Goal: Information Seeking & Learning: Learn about a topic

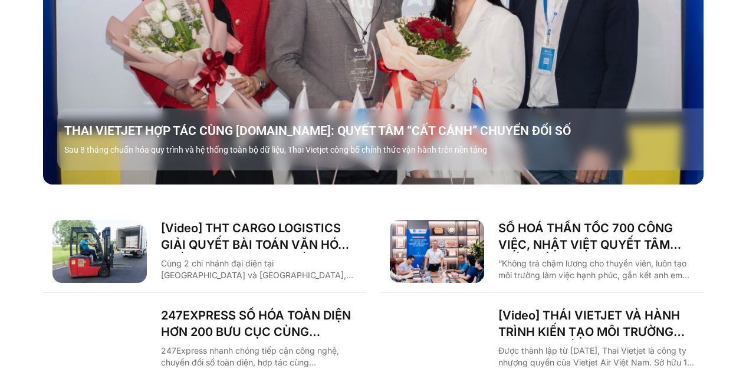
scroll to position [1474, 0]
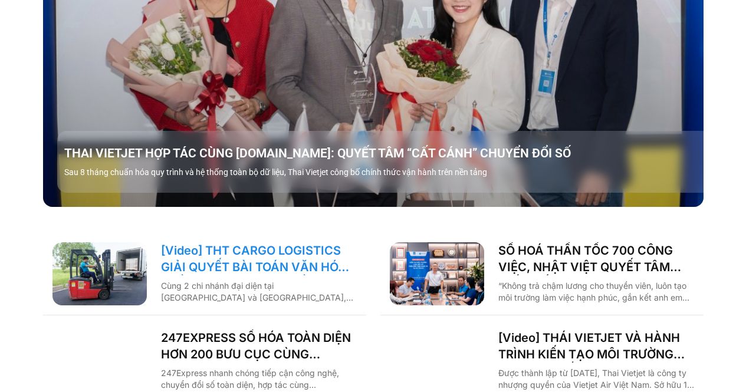
click at [301, 246] on link "[Video] THT CARGO LOGISTICS GIẢI QUYẾT BÀI TOÁN VĂN HÓA NHẰM TĂNG TRƯỞNG BỀN VỮ…" at bounding box center [259, 258] width 196 height 33
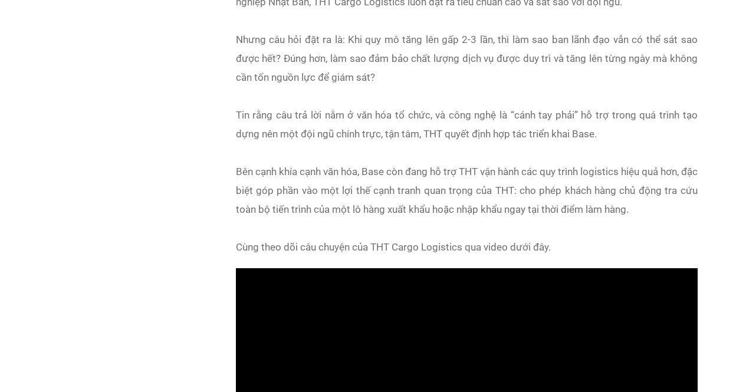
scroll to position [1061, 0]
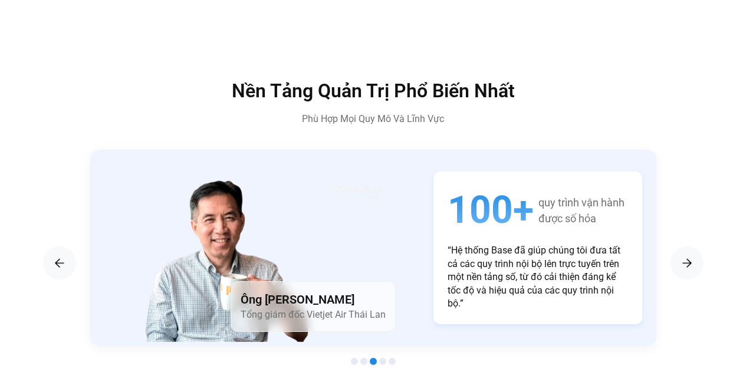
scroll to position [1897, 0]
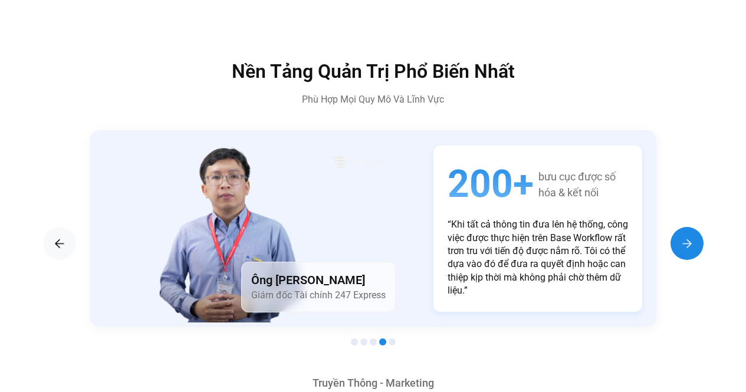
click at [691, 236] on img "Next slide" at bounding box center [687, 243] width 14 height 14
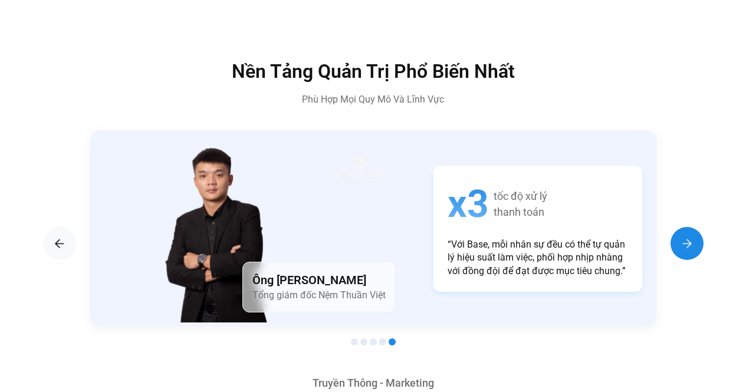
click at [683, 227] on div "Next slide" at bounding box center [686, 243] width 33 height 33
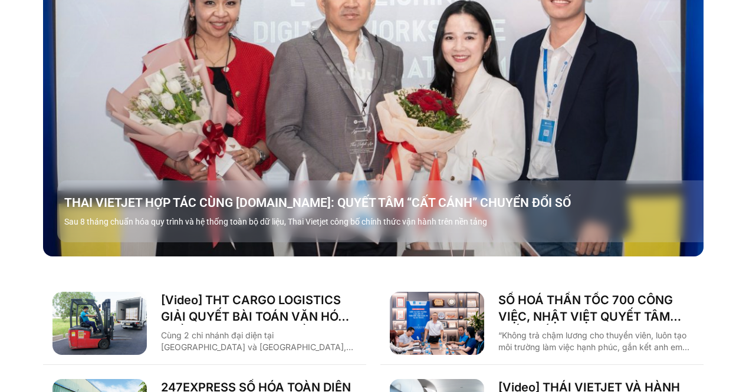
scroll to position [1178, 0]
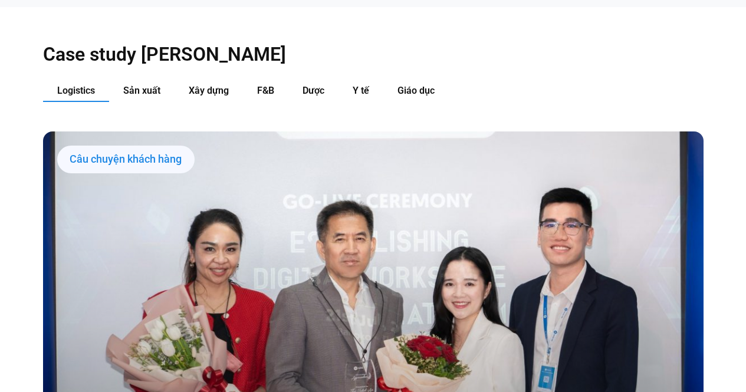
drag, startPoint x: 455, startPoint y: 104, endPoint x: 0, endPoint y: 115, distance: 455.4
click at [0, 115] on div "Case study theo Ngành Logistics Sản xuất Xây dựng F&B Dược Y tế Giáo dục Câu ch…" at bounding box center [373, 370] width 746 height 727
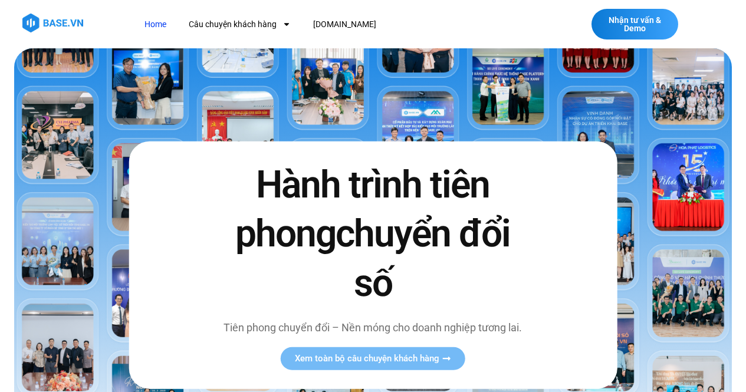
scroll to position [59, 0]
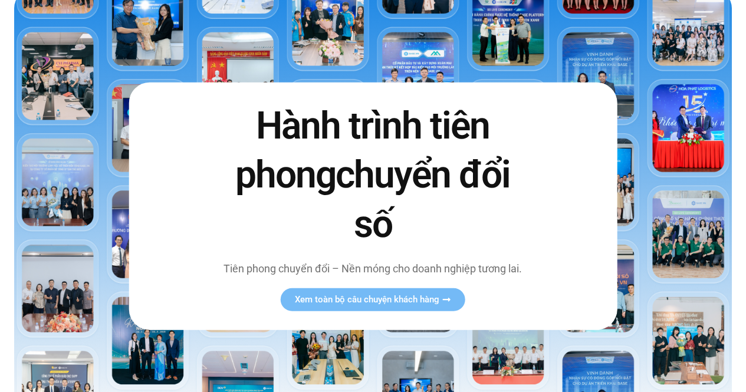
click at [411, 284] on div "Hành trình tiên phong chuyển đổi số Tiên phong chuyển đổi – Nền móng cho doanh …" at bounding box center [373, 207] width 488 height 248
click at [408, 302] on span "Xem toàn bộ câu chuyện khách hàng" at bounding box center [367, 299] width 144 height 9
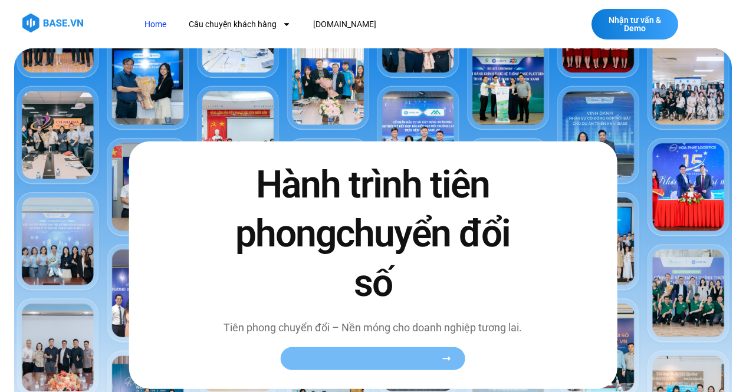
scroll to position [413, 0]
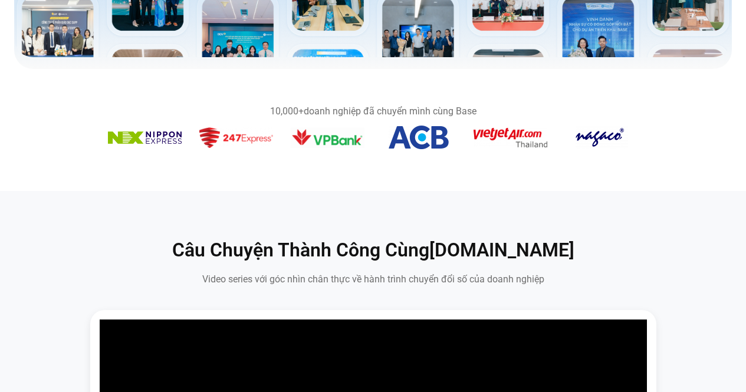
drag, startPoint x: 264, startPoint y: 108, endPoint x: 478, endPoint y: 94, distance: 214.5
click at [478, 94] on section "10,000+ doanh nghiệp đã chuyển mình cùng Base" at bounding box center [373, 130] width 746 height 75
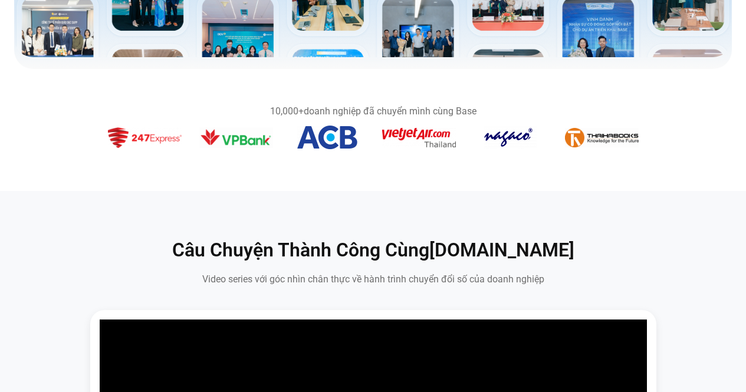
copy div "10,000+ doanh nghiệp đã chuyển mình cùng Base"
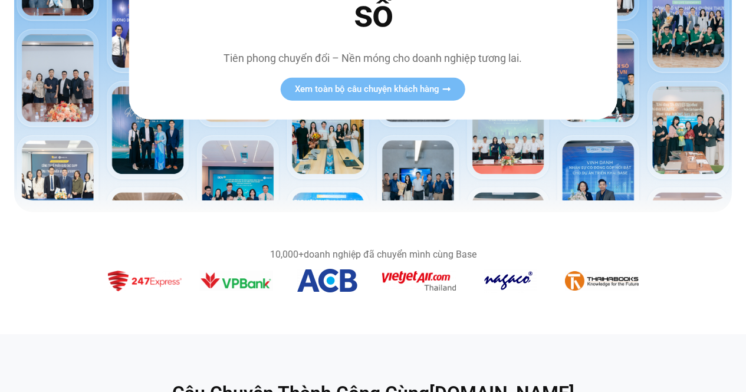
scroll to position [354, 0]
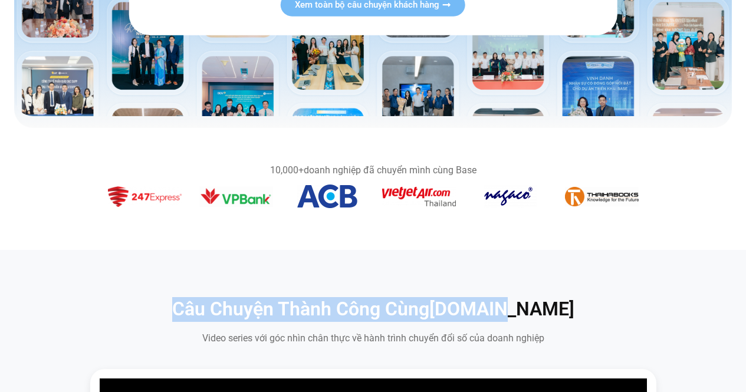
drag, startPoint x: 193, startPoint y: 307, endPoint x: 552, endPoint y: 315, distance: 359.2
click at [552, 315] on h2 "Câu Chuyện Thành Công Cùng Base.vn" at bounding box center [373, 309] width 566 height 25
copy h2 "Câu Chuyện Thành Công Cùng Base.vn"
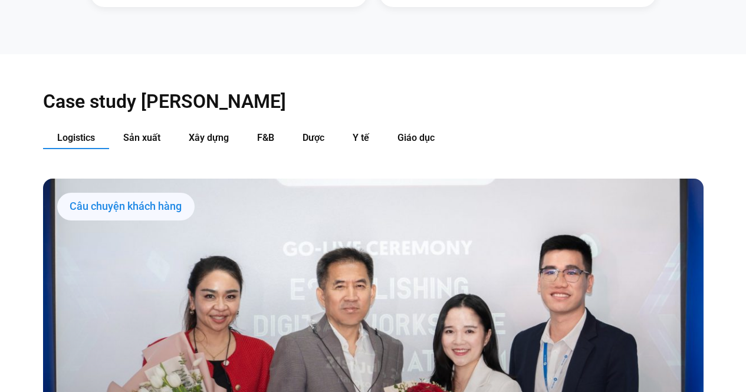
scroll to position [1112, 0]
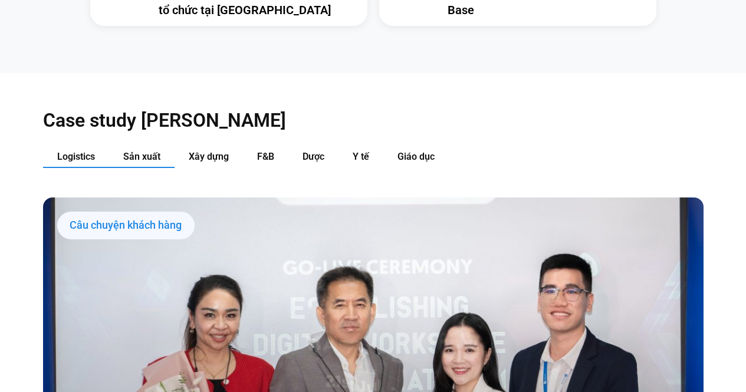
click at [140, 146] on button "Sản xuất" at bounding box center [141, 157] width 65 height 22
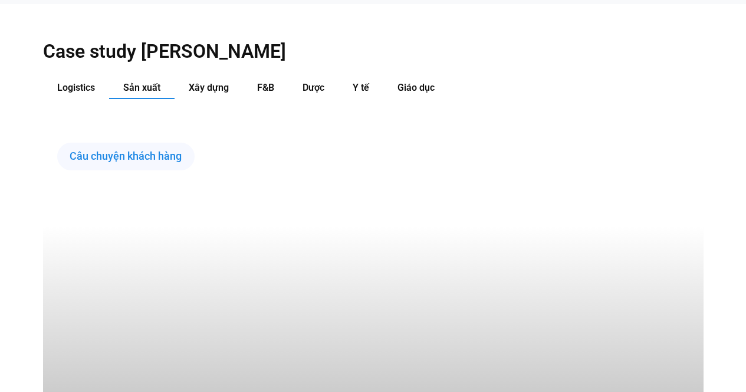
scroll to position [1289, 0]
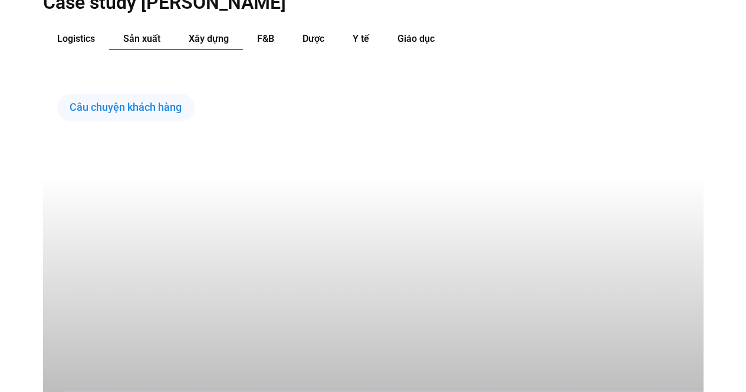
click at [220, 33] on span "Xây dựng" at bounding box center [209, 38] width 40 height 11
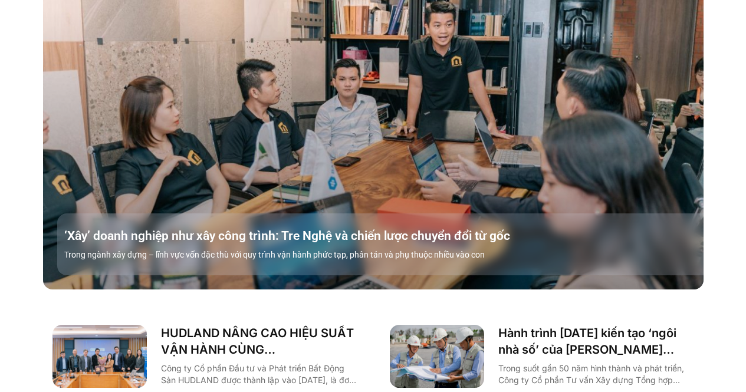
scroll to position [1348, 0]
